Goal: Task Accomplishment & Management: Use online tool/utility

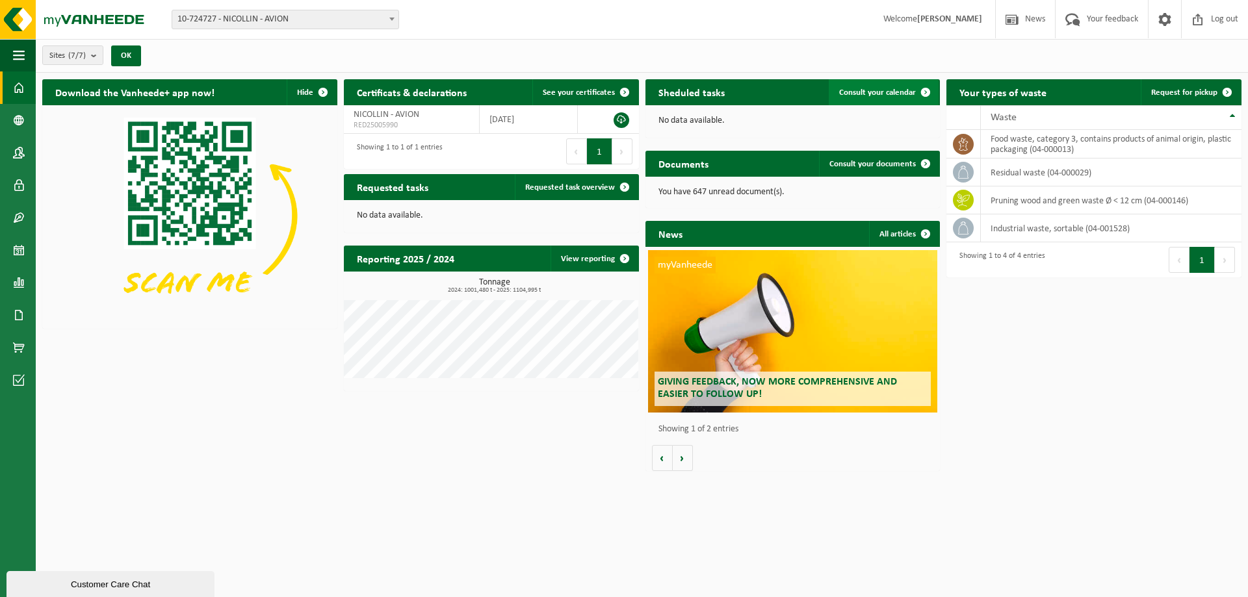
click at [928, 99] on span at bounding box center [926, 92] width 26 height 26
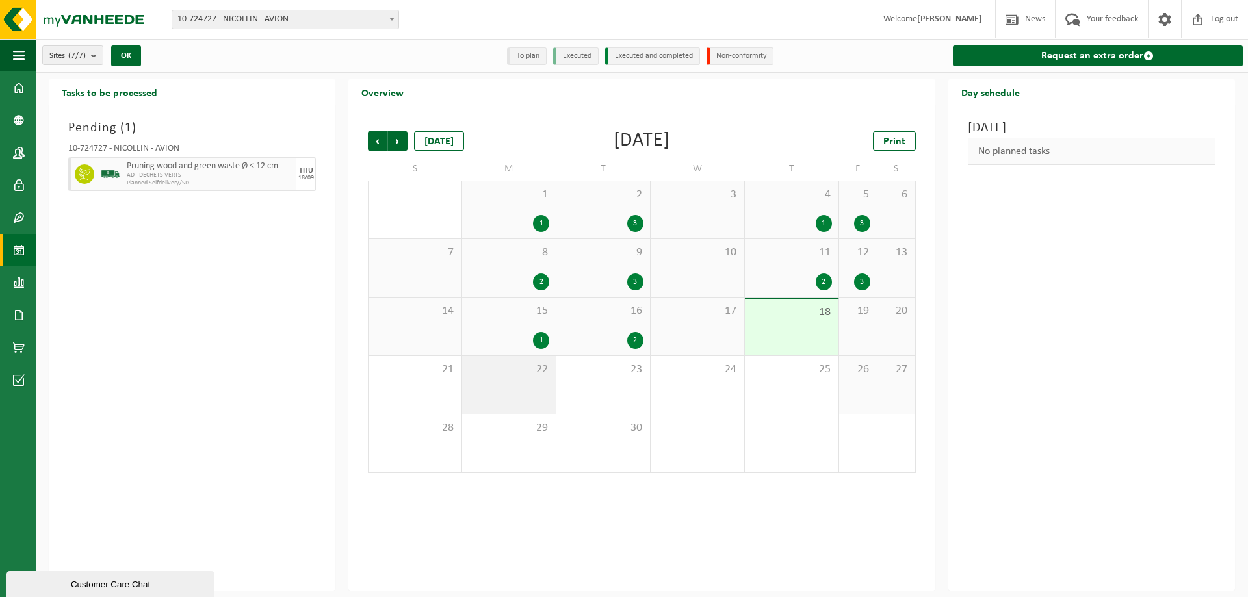
click at [523, 401] on div "22" at bounding box center [509, 385] width 94 height 58
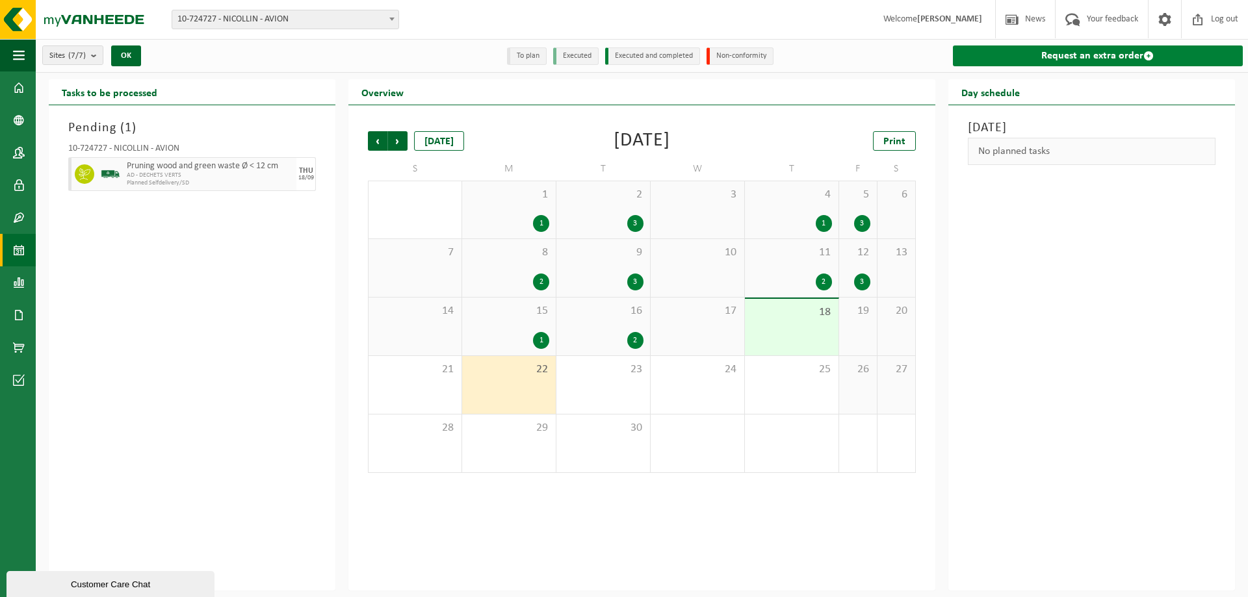
click at [1052, 51] on link "Request an extra order" at bounding box center [1098, 56] width 290 height 21
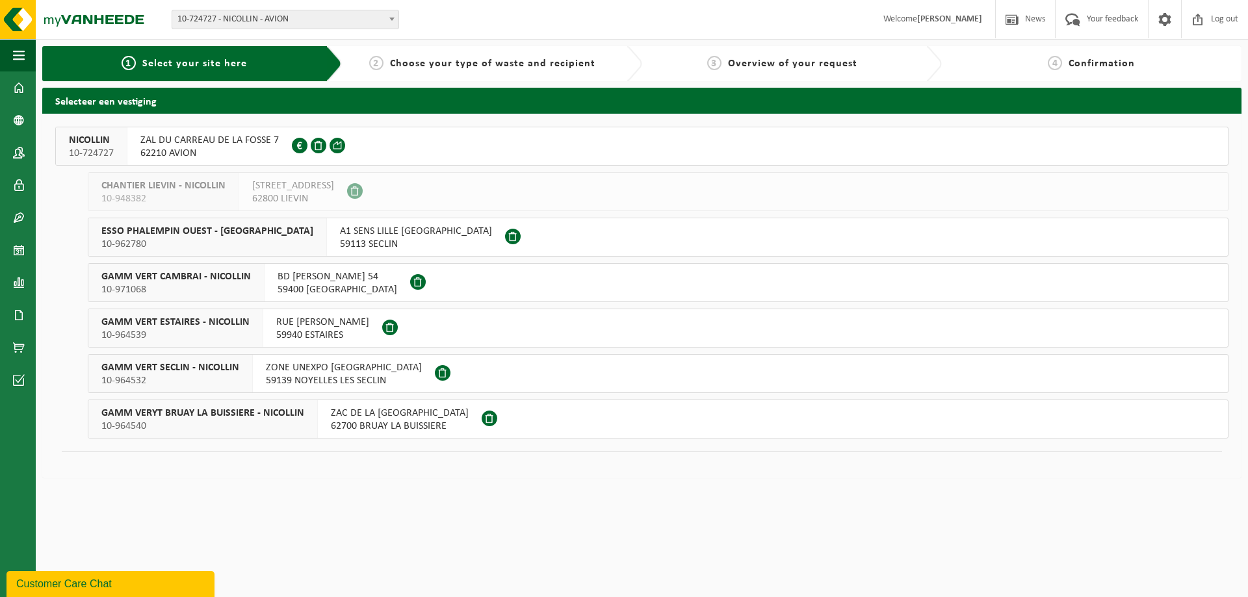
click at [248, 280] on span "GAMM VERT CAMBRAI - NICOLLIN" at bounding box center [176, 276] width 150 height 13
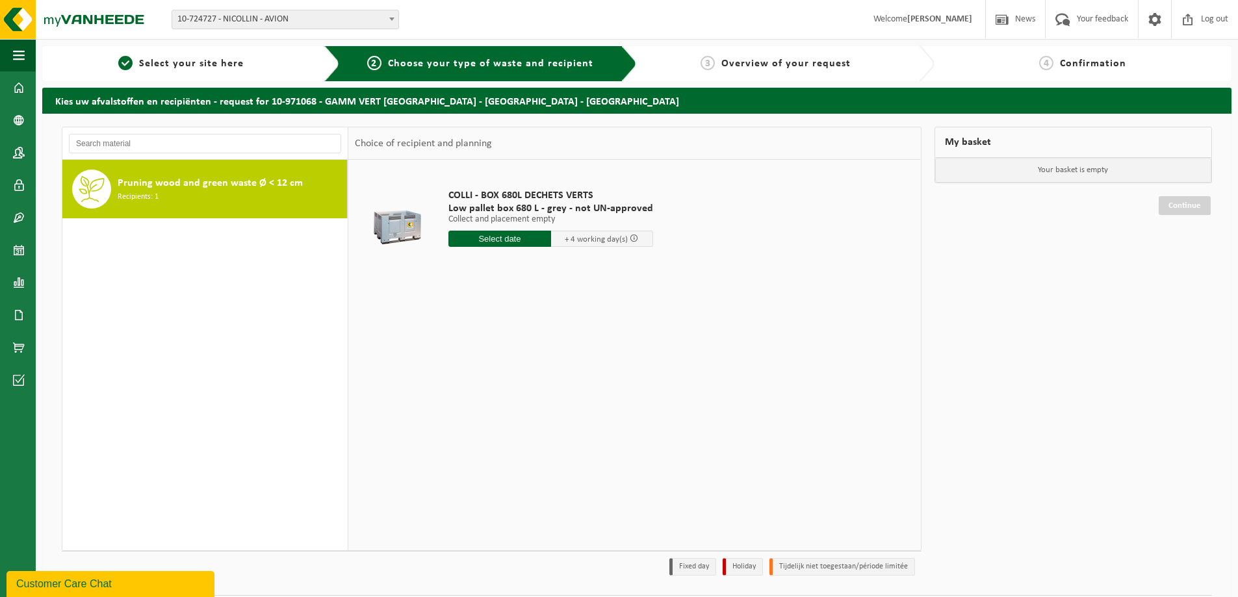
click at [512, 245] on input "text" at bounding box center [500, 239] width 103 height 16
click at [464, 382] on div "22" at bounding box center [460, 375] width 23 height 21
type input "From 2025-09-22"
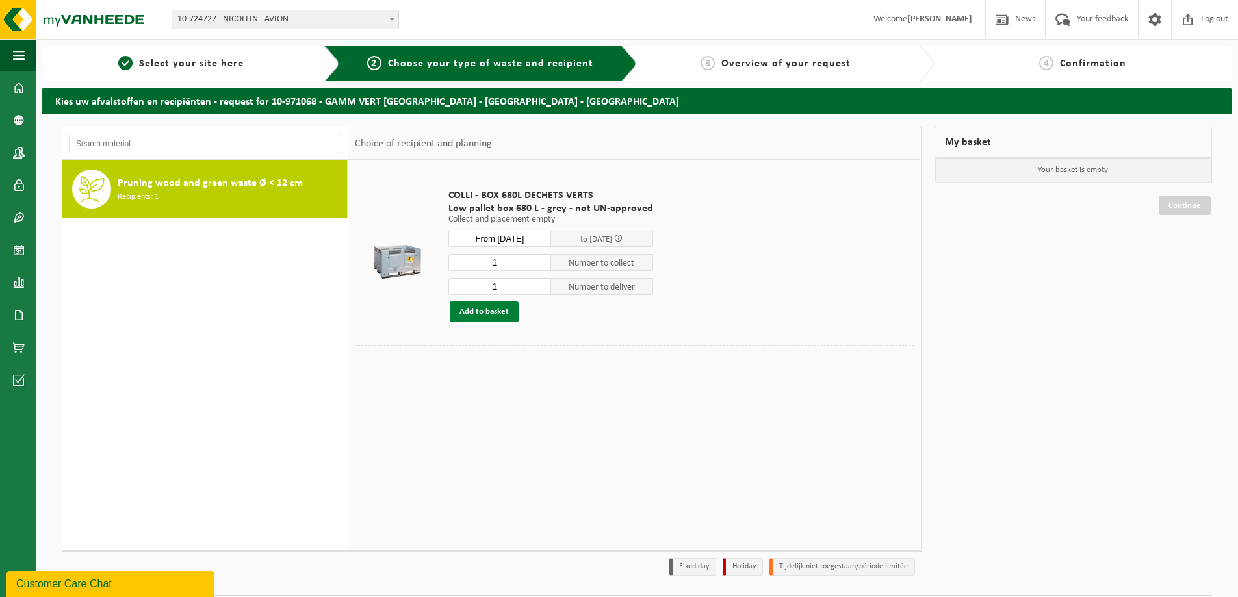
click at [499, 315] on button "Add to basket" at bounding box center [484, 312] width 69 height 21
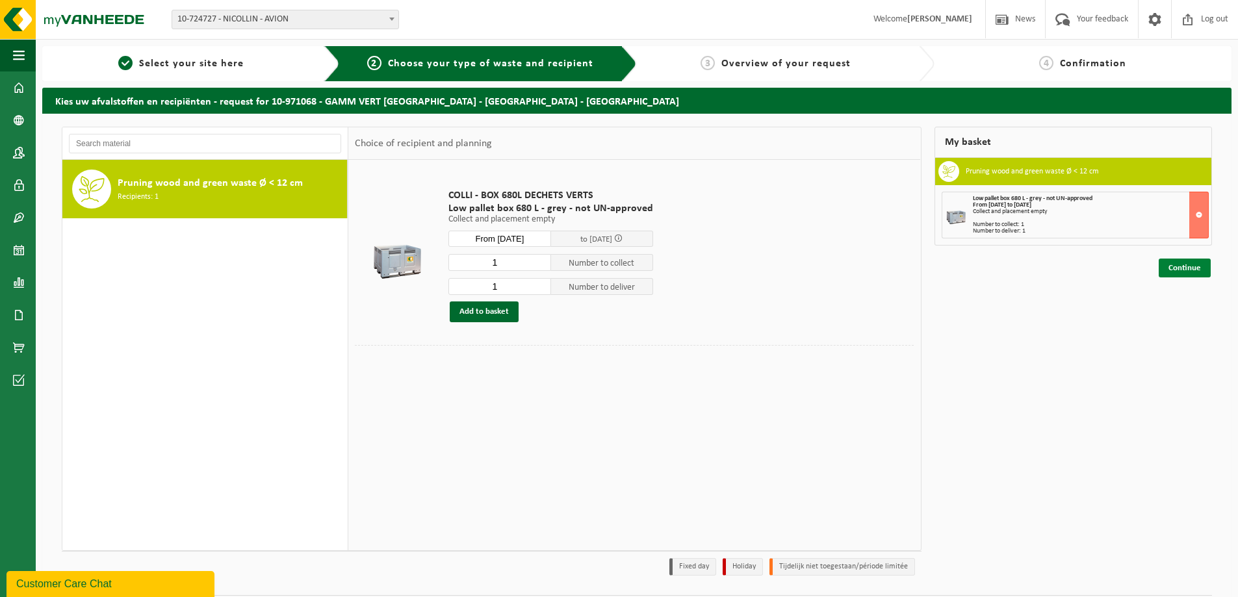
click at [1199, 277] on link "Continue" at bounding box center [1185, 268] width 52 height 19
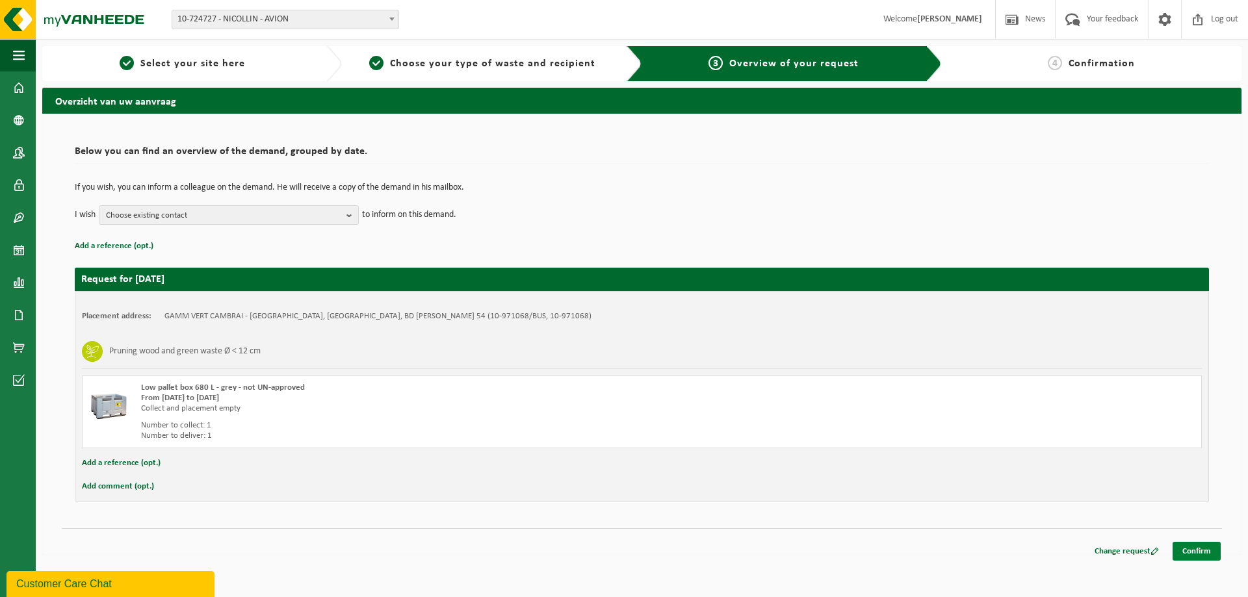
click at [1207, 549] on link "Confirm" at bounding box center [1197, 551] width 48 height 19
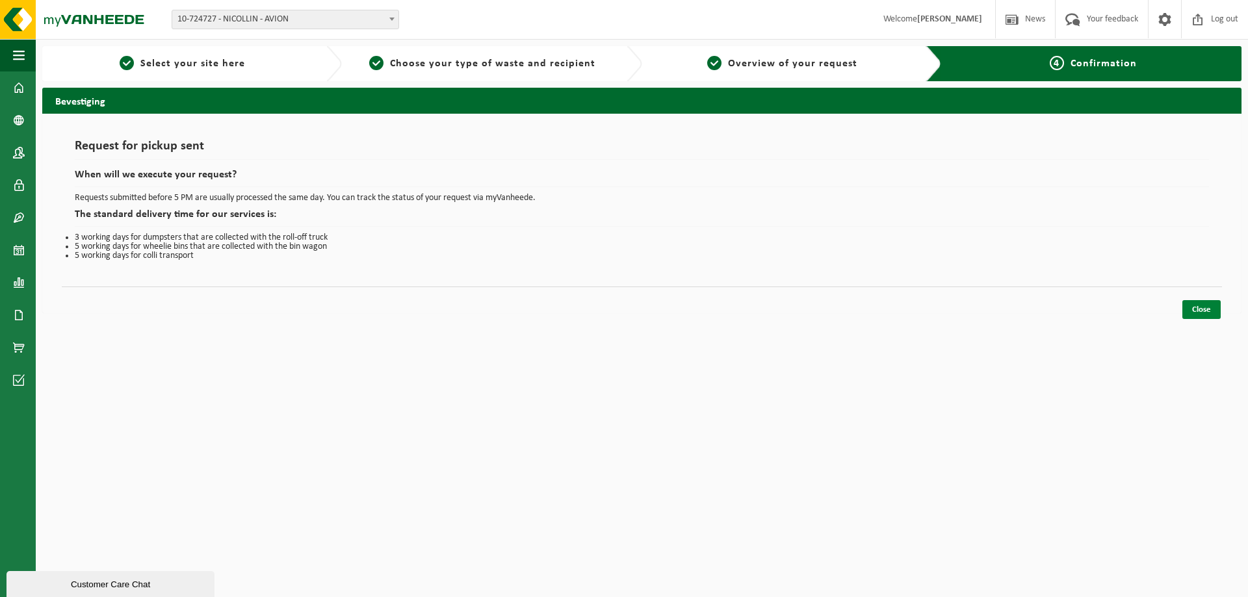
click at [1197, 314] on link "Close" at bounding box center [1201, 309] width 38 height 19
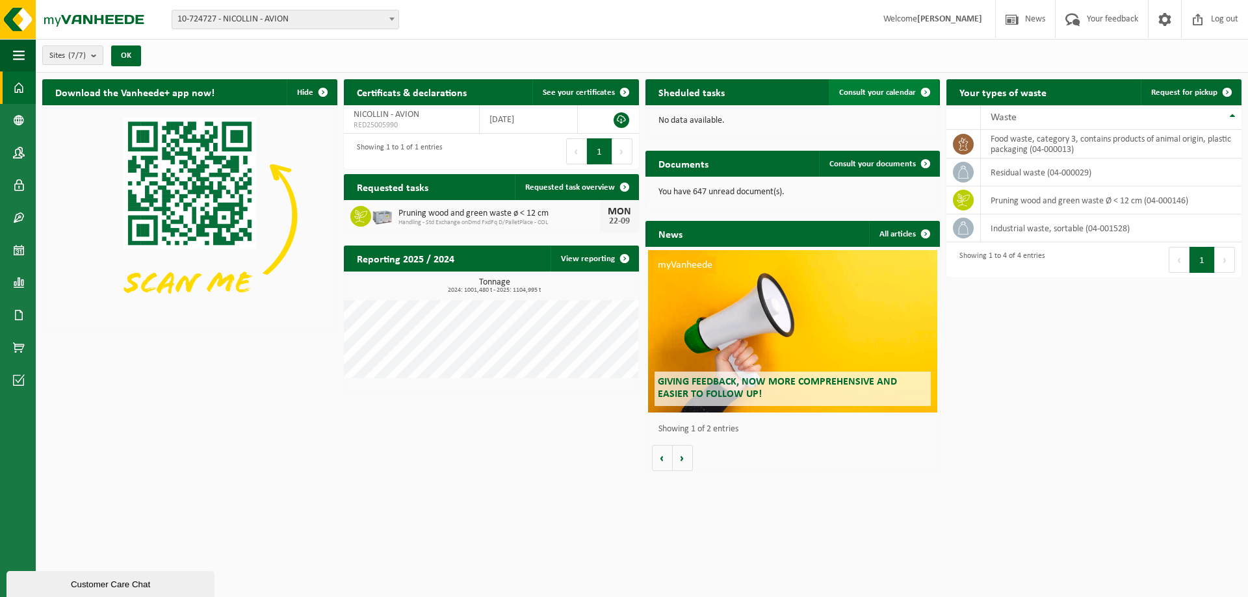
click at [906, 103] on link "Consult your calendar" at bounding box center [884, 92] width 110 height 26
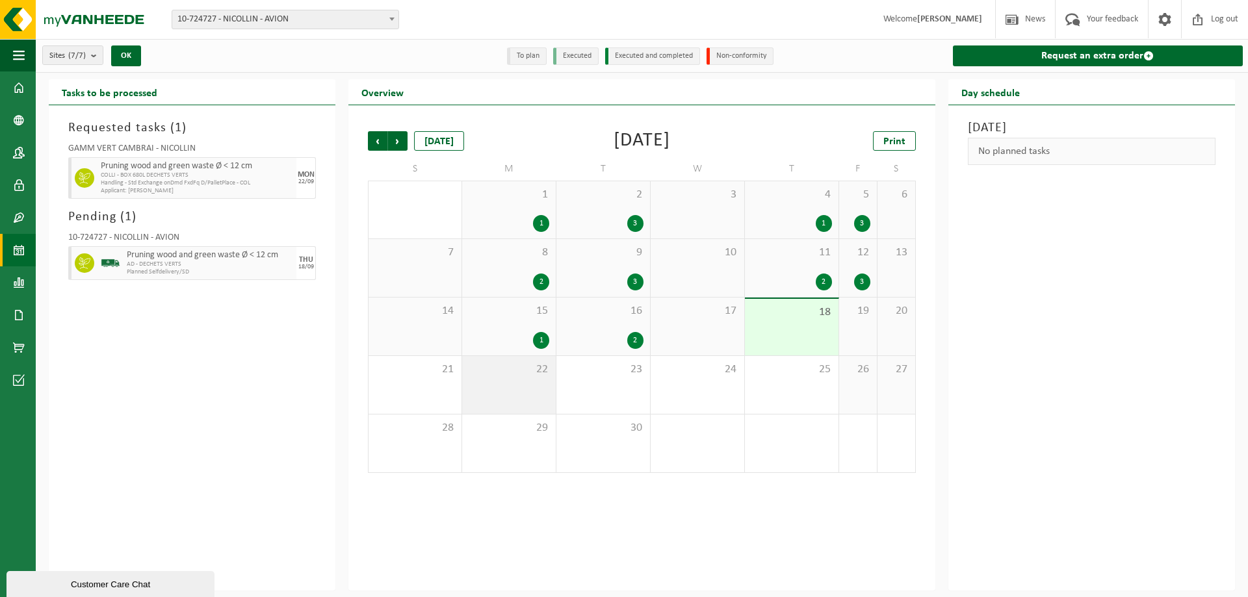
click at [491, 388] on div "22" at bounding box center [509, 385] width 94 height 58
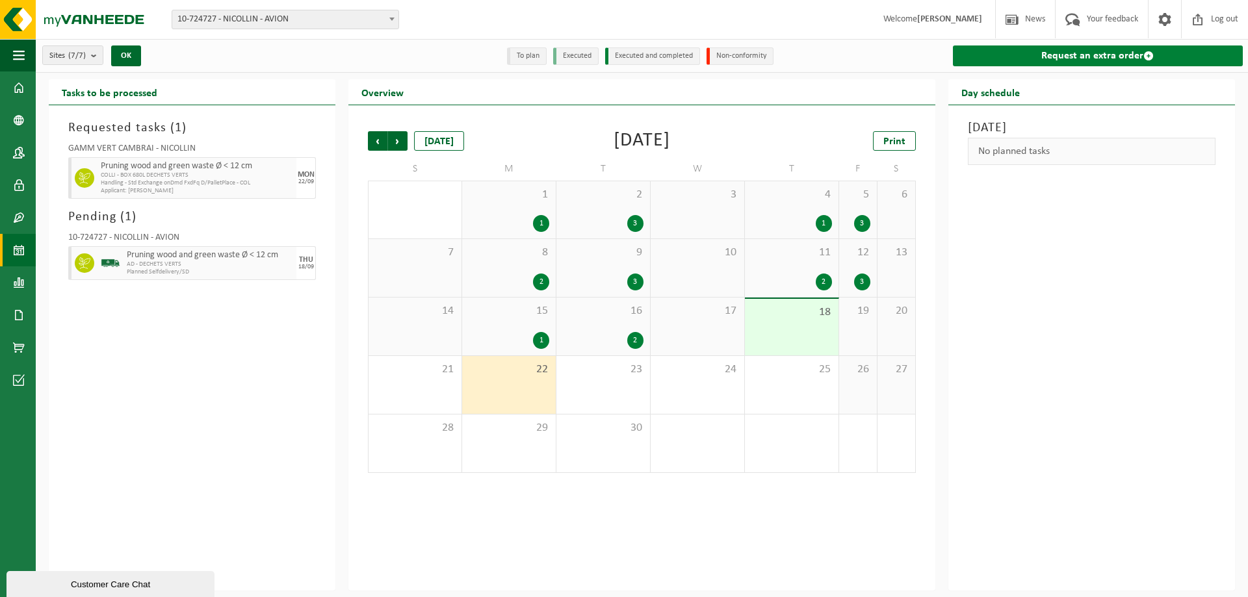
click at [1156, 60] on link "Request an extra order" at bounding box center [1098, 56] width 290 height 21
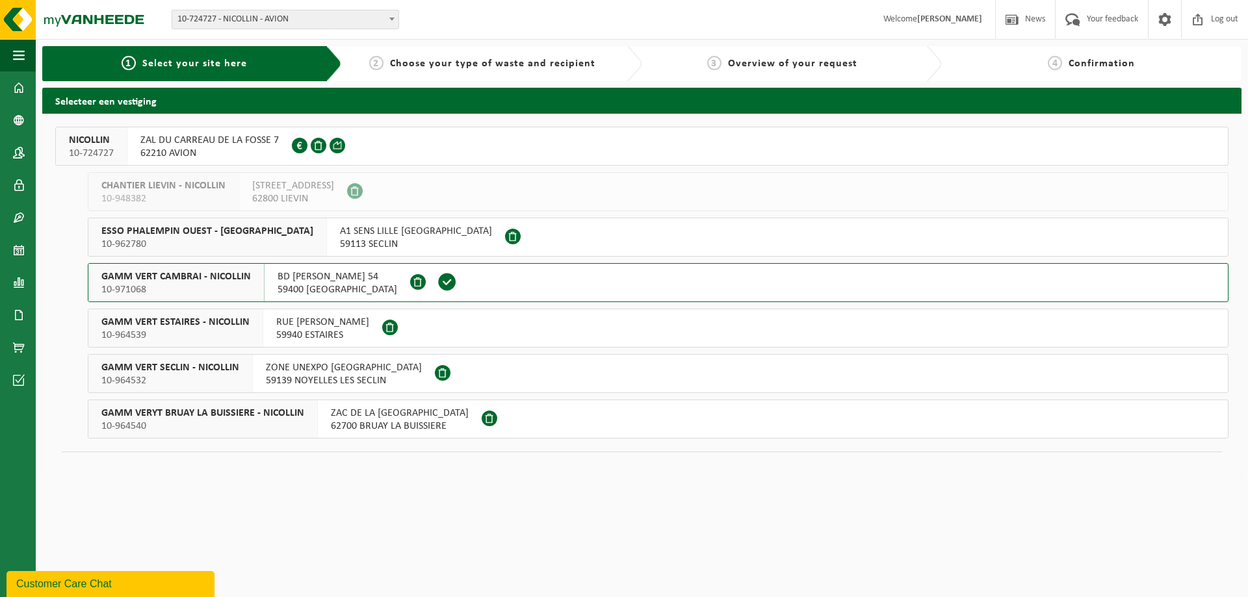
click at [263, 242] on div "ESSO PHALEMPIN OUEST - NICOLLIN 10-962780" at bounding box center [207, 237] width 239 height 38
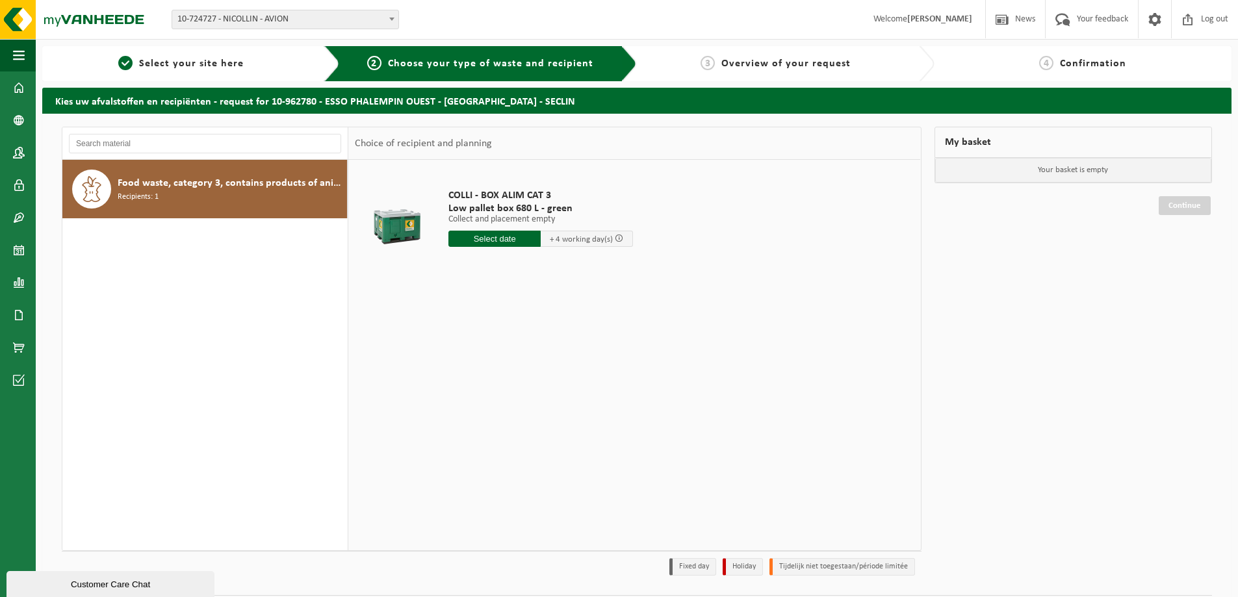
click at [512, 239] on input "text" at bounding box center [495, 239] width 92 height 16
click at [467, 381] on div "22" at bounding box center [460, 375] width 23 height 21
type input "From 2025-09-22"
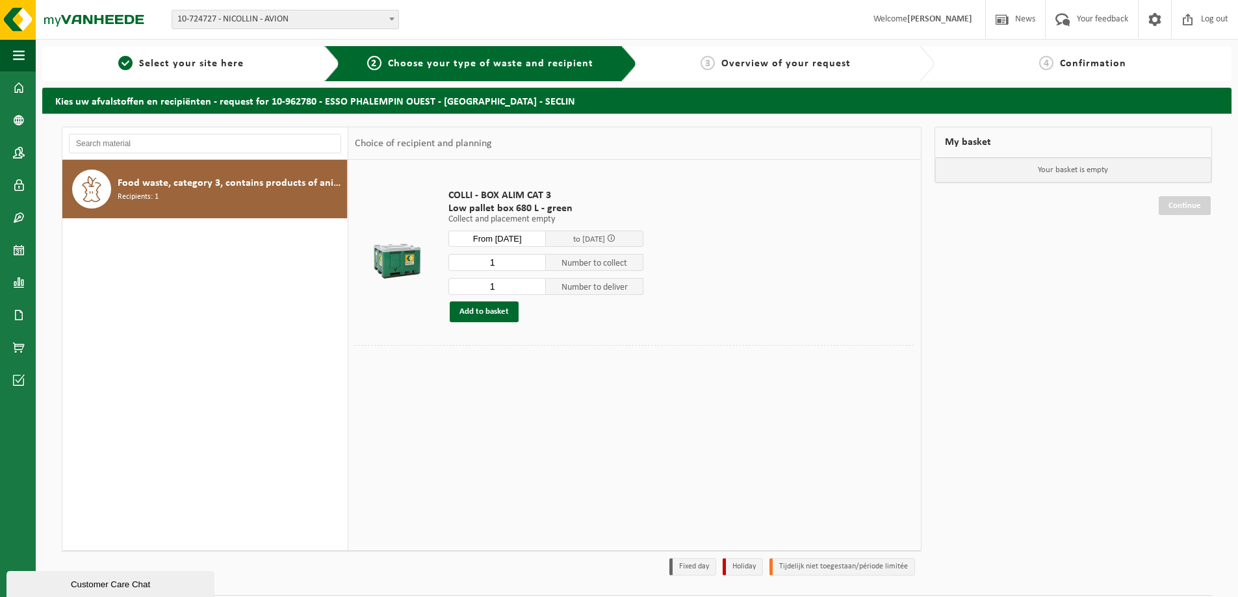
click at [526, 281] on input "1" at bounding box center [498, 286] width 98 height 17
type input "0"
click at [488, 319] on button "Add to basket" at bounding box center [484, 312] width 69 height 21
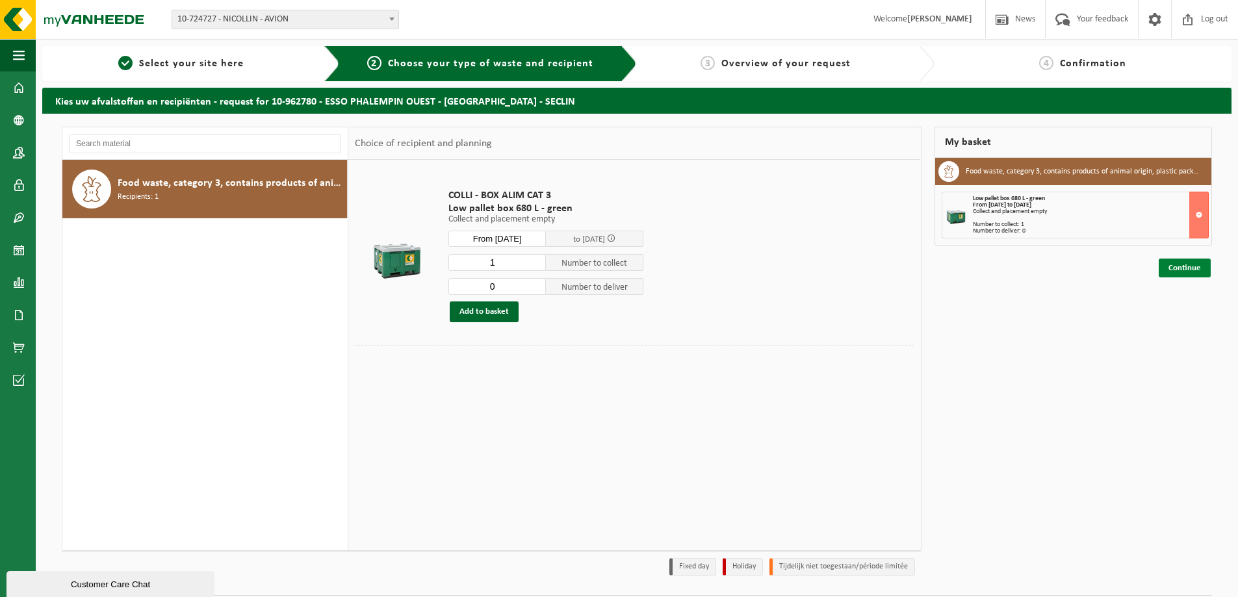
click at [1160, 270] on link "Continue" at bounding box center [1185, 268] width 52 height 19
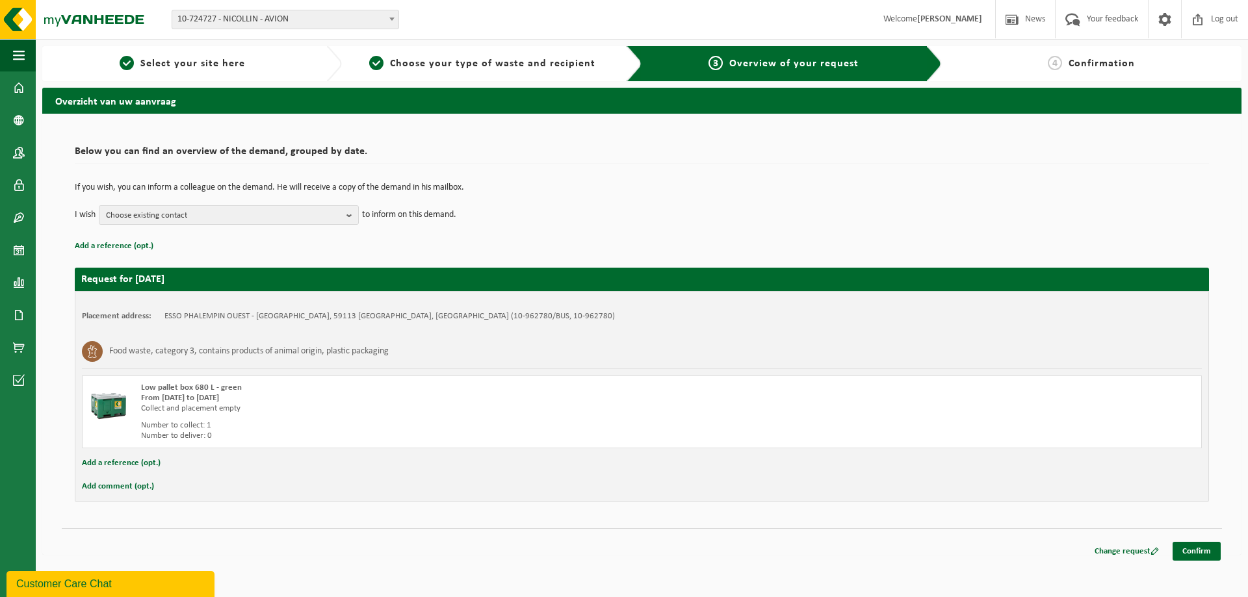
click at [134, 483] on button "Add comment (opt.)" at bounding box center [118, 486] width 72 height 17
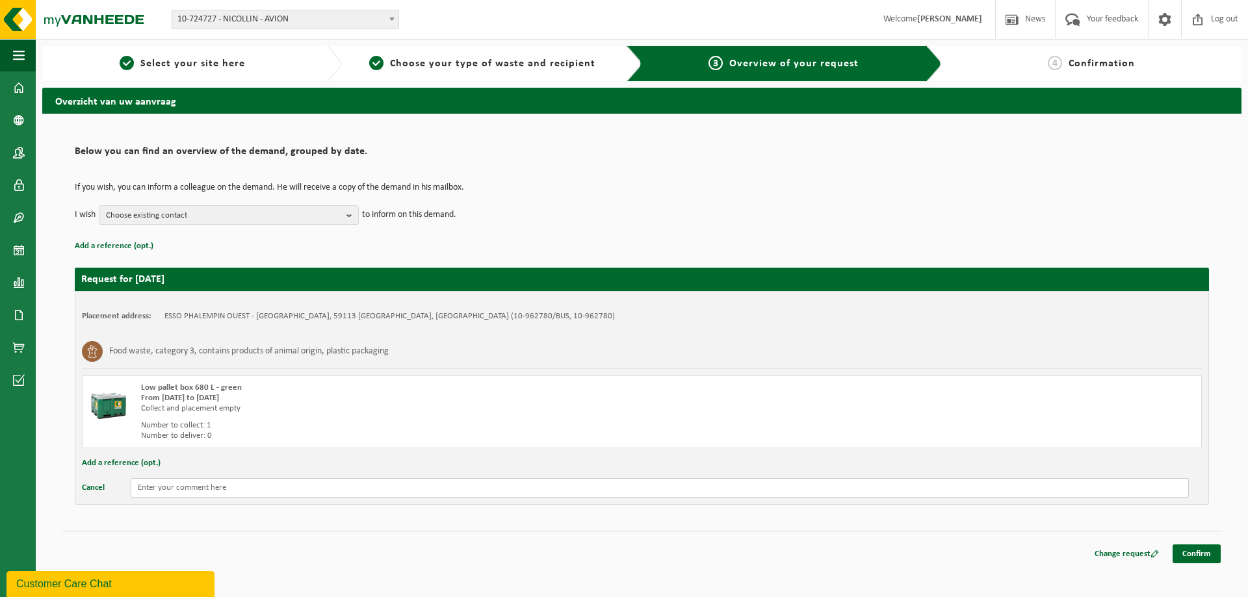
click at [235, 484] on input "text" at bounding box center [660, 488] width 1058 height 20
click at [170, 490] on input "recuperer la caisse palette le client a commandé des bacs" at bounding box center [660, 488] width 1058 height 20
click at [163, 490] on input "recuperer la caisse palette le client a commandé des bacs" at bounding box center [660, 488] width 1058 height 20
type input "récupérer la caisse palette le client a commandé des bacs"
click at [1210, 553] on link "Confirm" at bounding box center [1197, 554] width 48 height 19
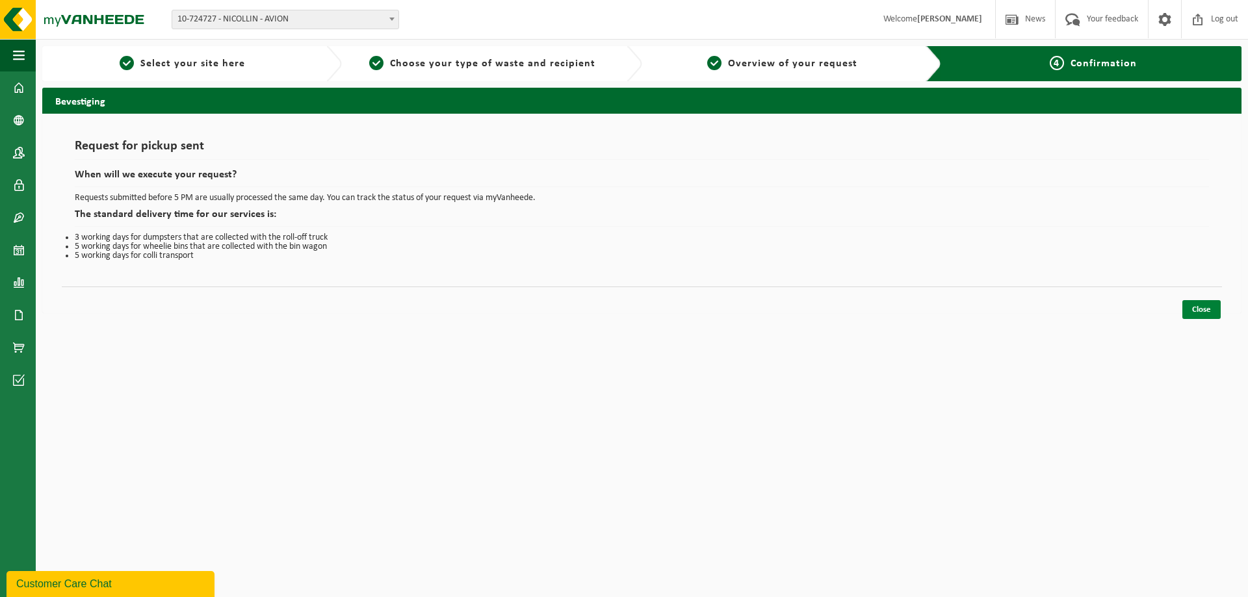
click at [1203, 313] on link "Close" at bounding box center [1201, 309] width 38 height 19
